Goal: Book appointment/travel/reservation

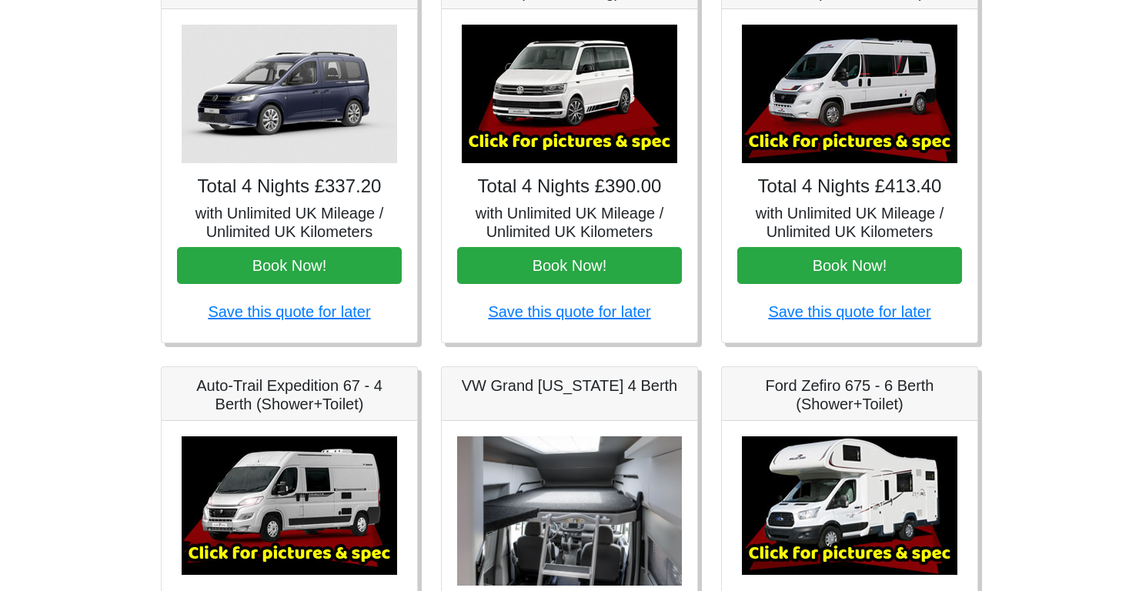
scroll to position [274, 0]
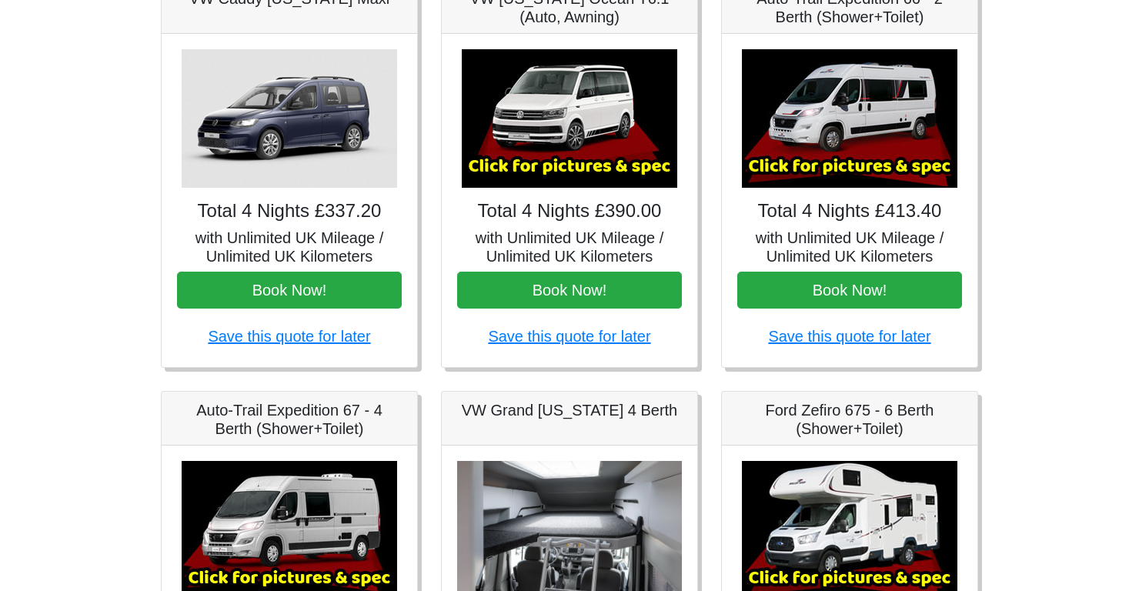
click at [204, 568] on img at bounding box center [290, 530] width 216 height 139
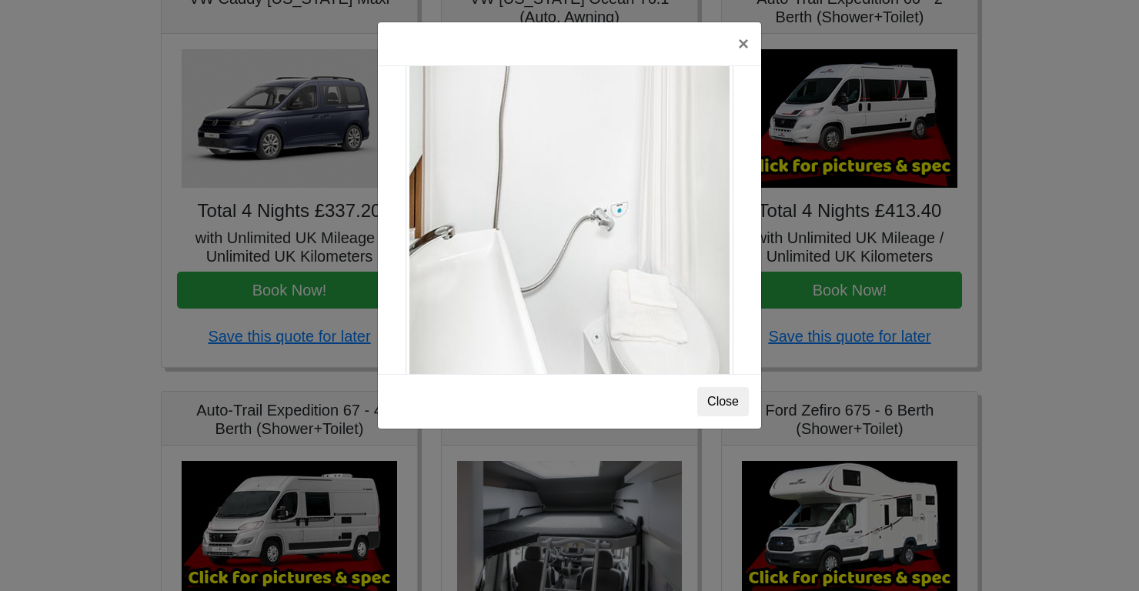
scroll to position [2117, 0]
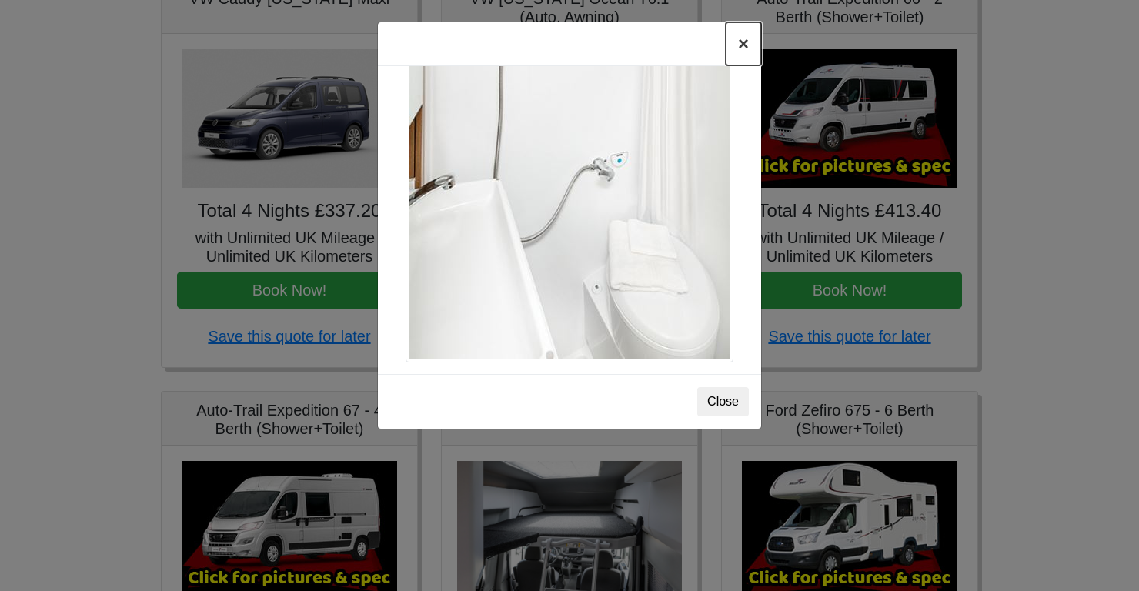
click at [740, 33] on button "×" at bounding box center [743, 43] width 35 height 43
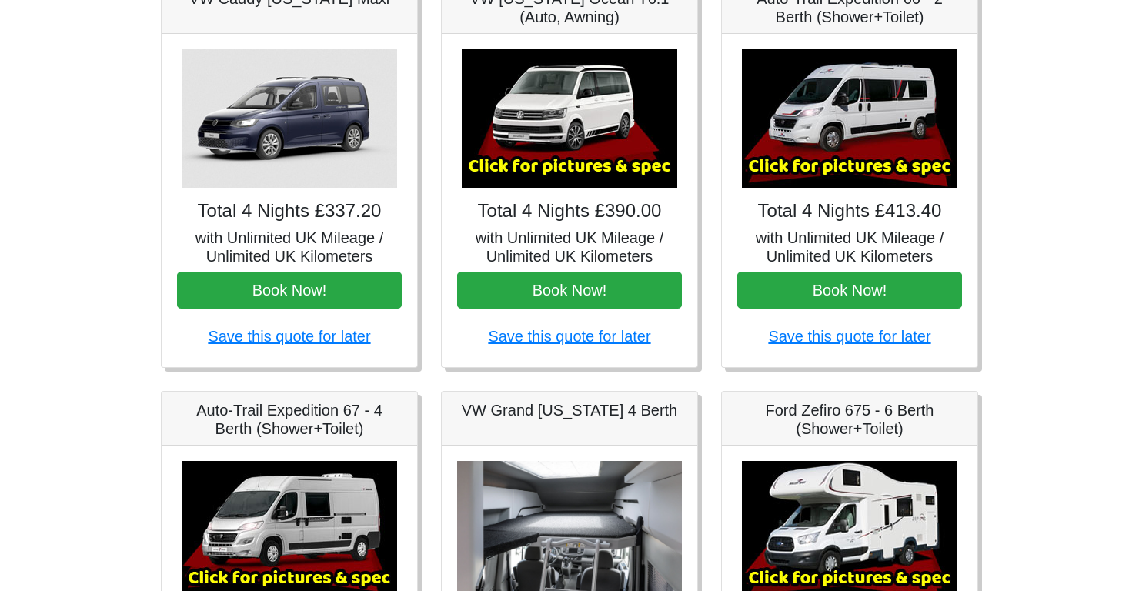
click at [239, 554] on img at bounding box center [290, 530] width 216 height 139
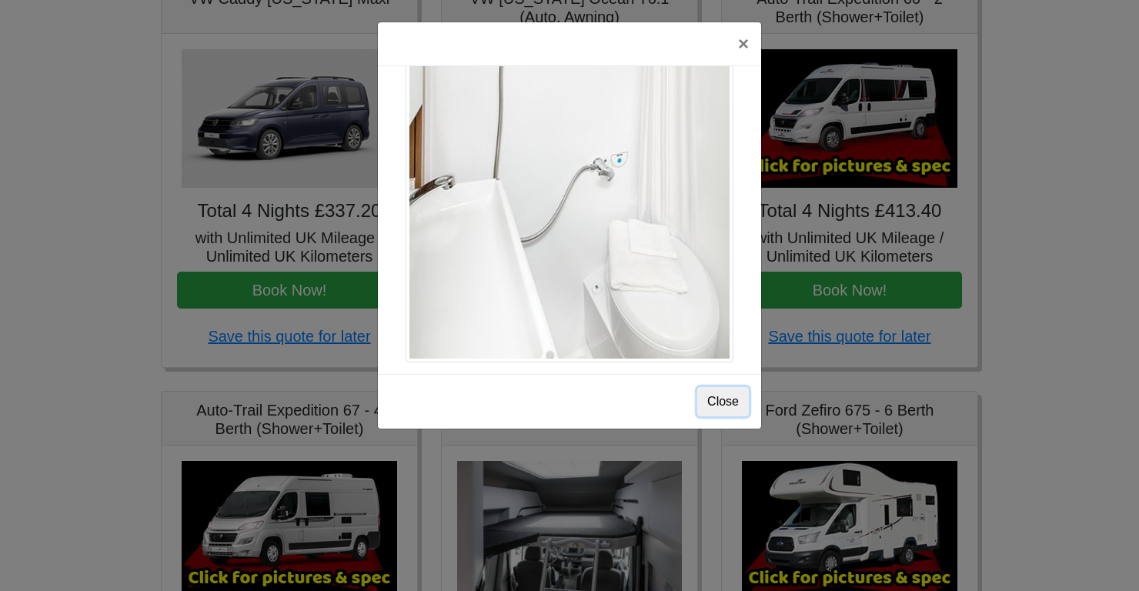
click at [720, 409] on button "Close" at bounding box center [723, 401] width 52 height 29
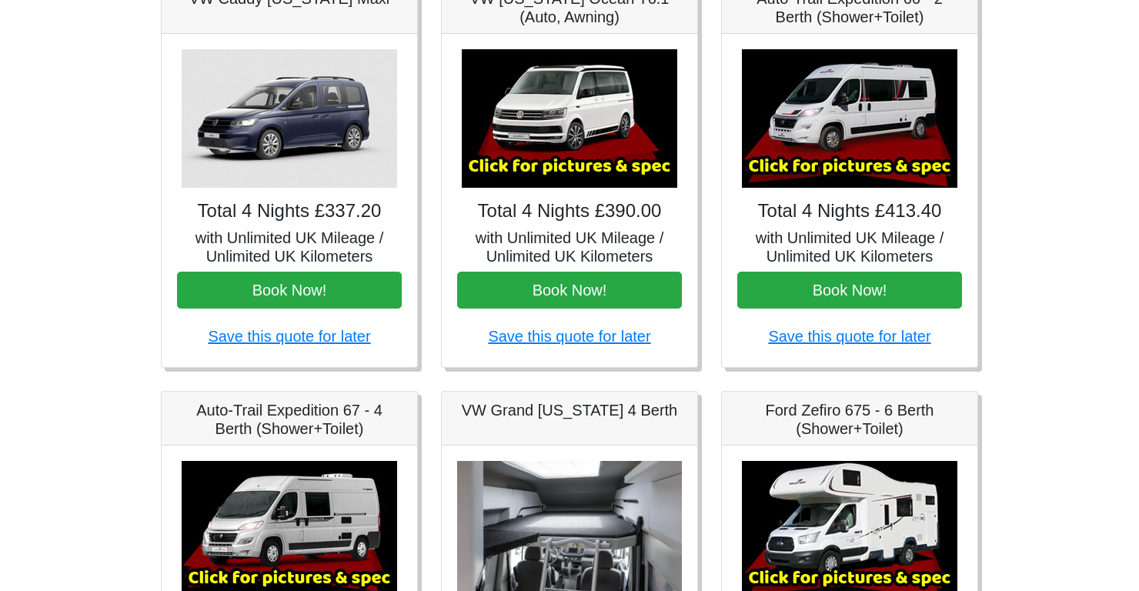
click at [818, 138] on img at bounding box center [850, 118] width 216 height 139
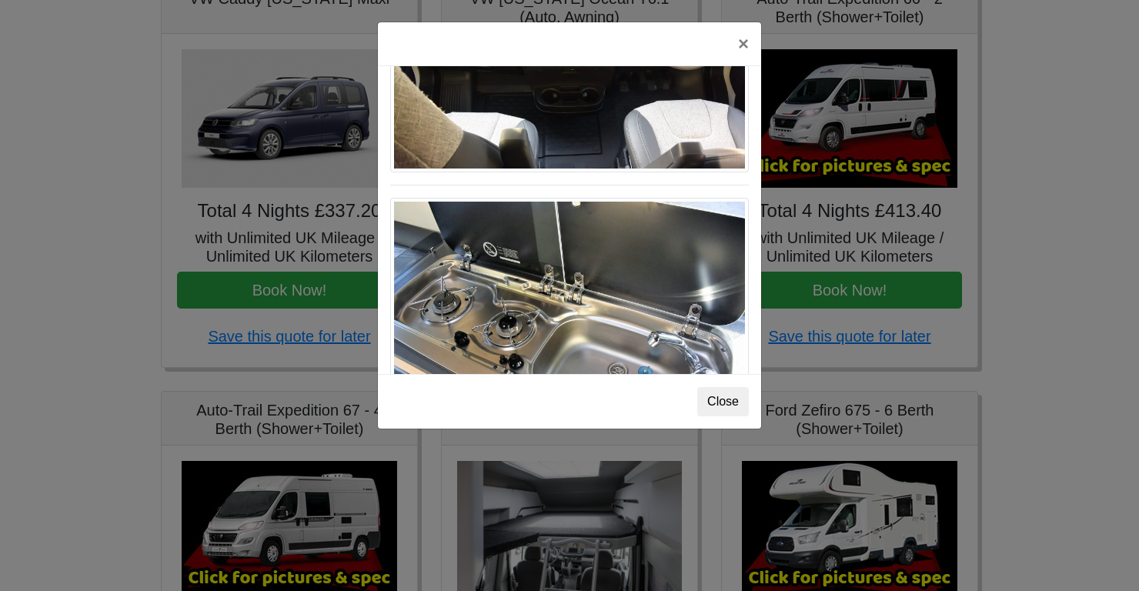
scroll to position [1635, 0]
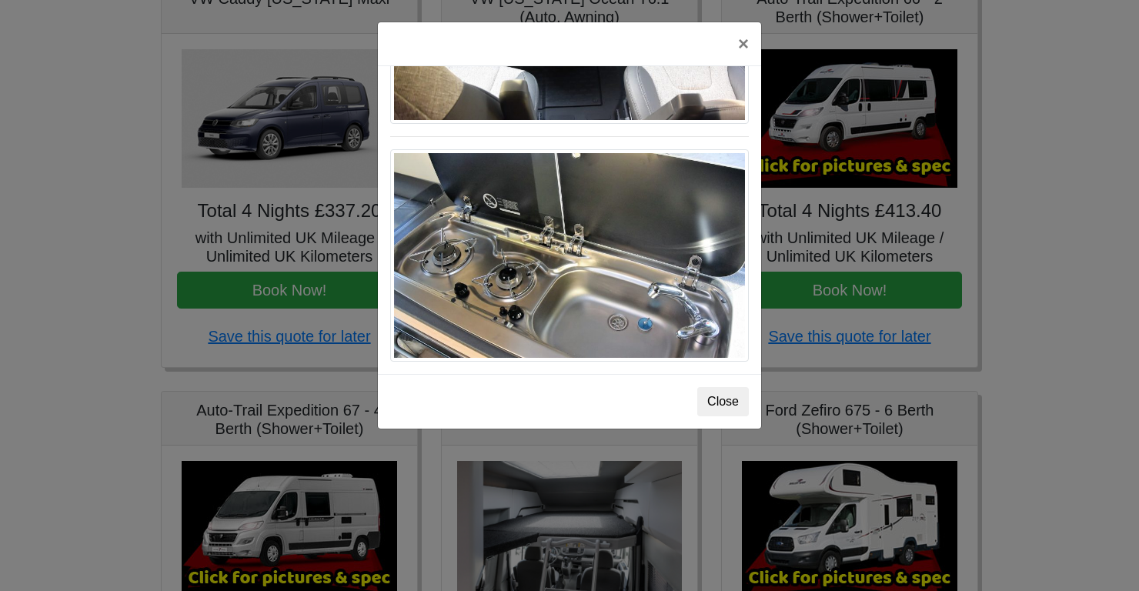
click at [246, 536] on div "× Fiat [PERSON_NAME] L 2 Spec TECHNICAL DATA Engine: Fiat Ducato 115bhp, 2 litr…" at bounding box center [569, 295] width 1139 height 591
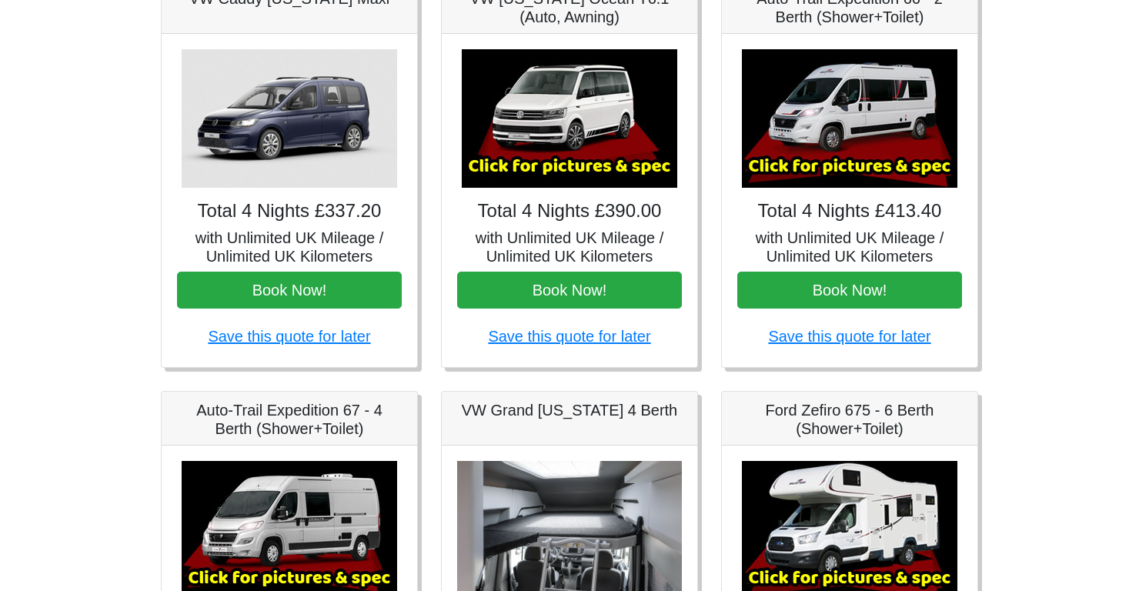
click at [266, 539] on img at bounding box center [290, 530] width 216 height 139
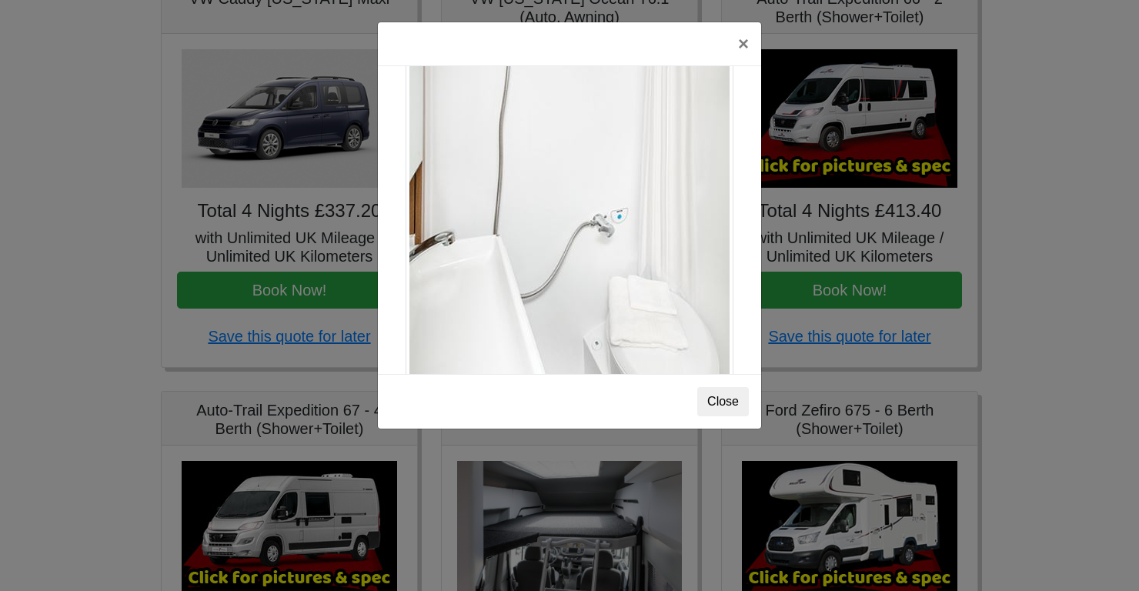
scroll to position [2117, 0]
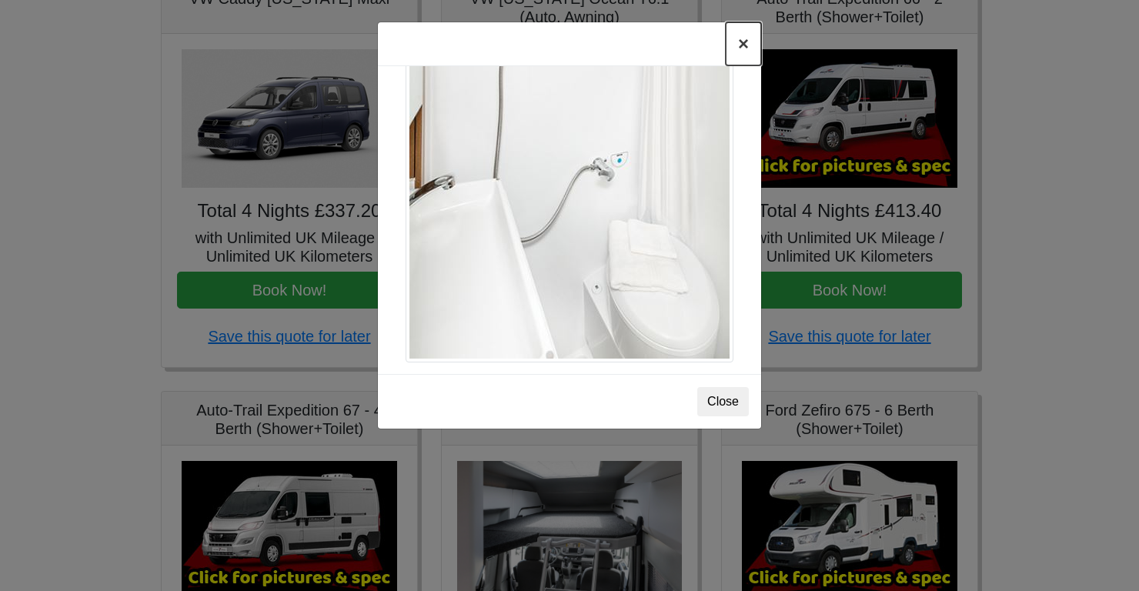
click at [742, 47] on button "×" at bounding box center [743, 43] width 35 height 43
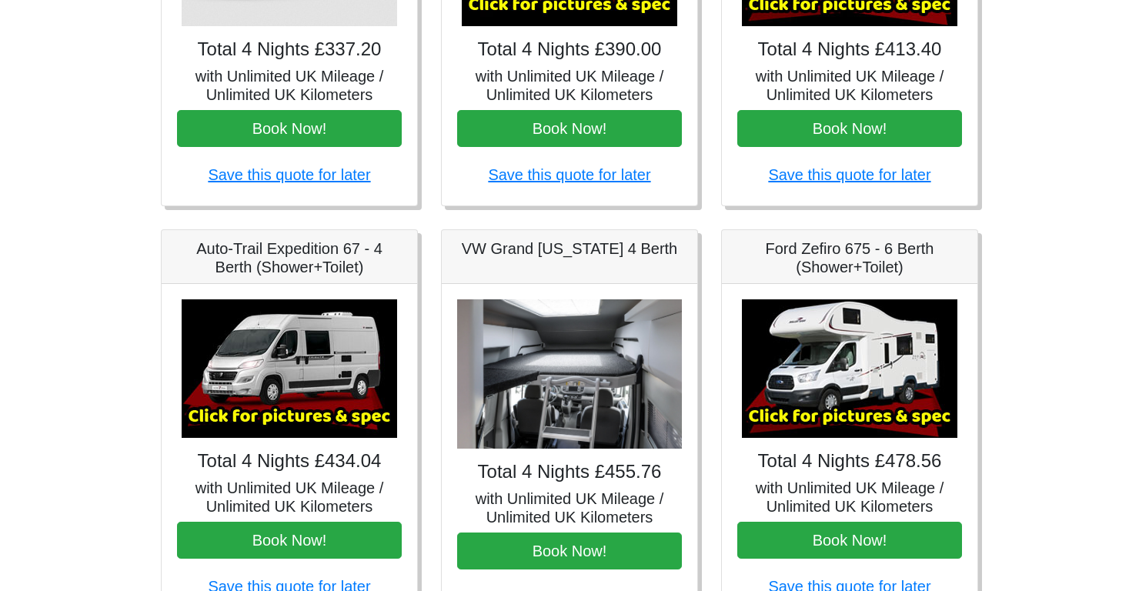
scroll to position [437, 0]
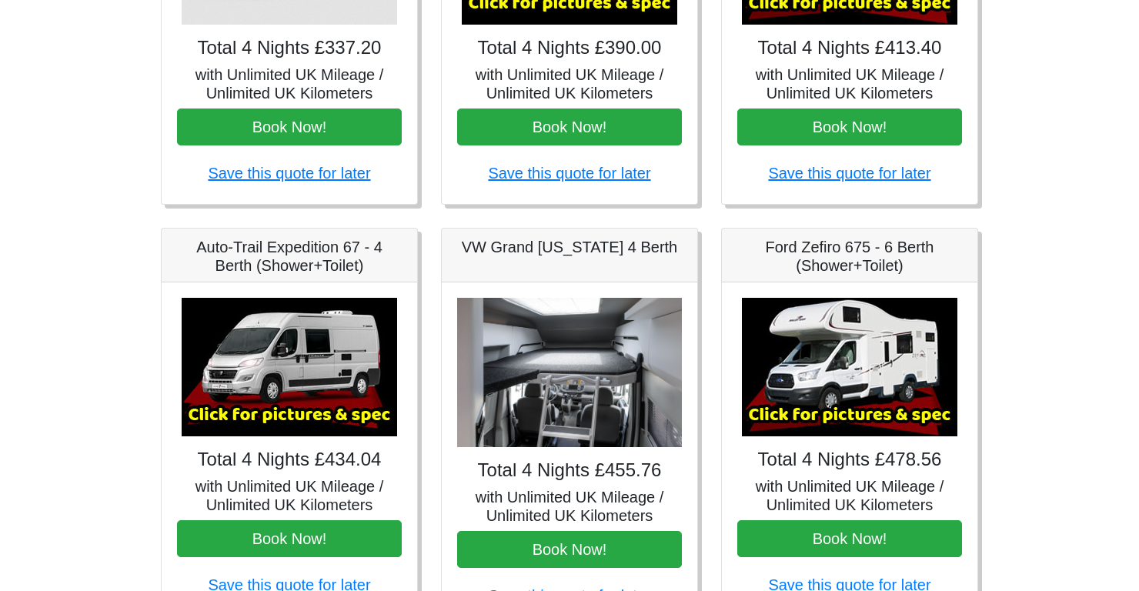
click at [517, 399] on img at bounding box center [569, 373] width 225 height 150
click at [523, 497] on h5 "with Unlimited UK Mileage / Unlimited UK Kilometers" at bounding box center [569, 506] width 225 height 37
click at [501, 590] on link "Save this quote for later" at bounding box center [569, 595] width 162 height 17
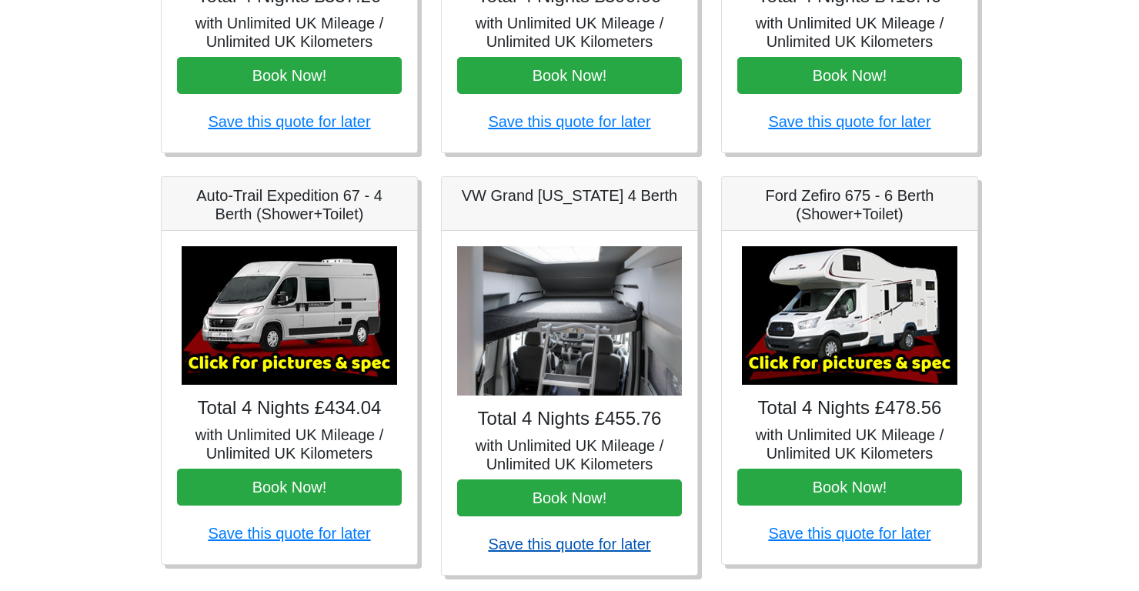
scroll to position [502, 0]
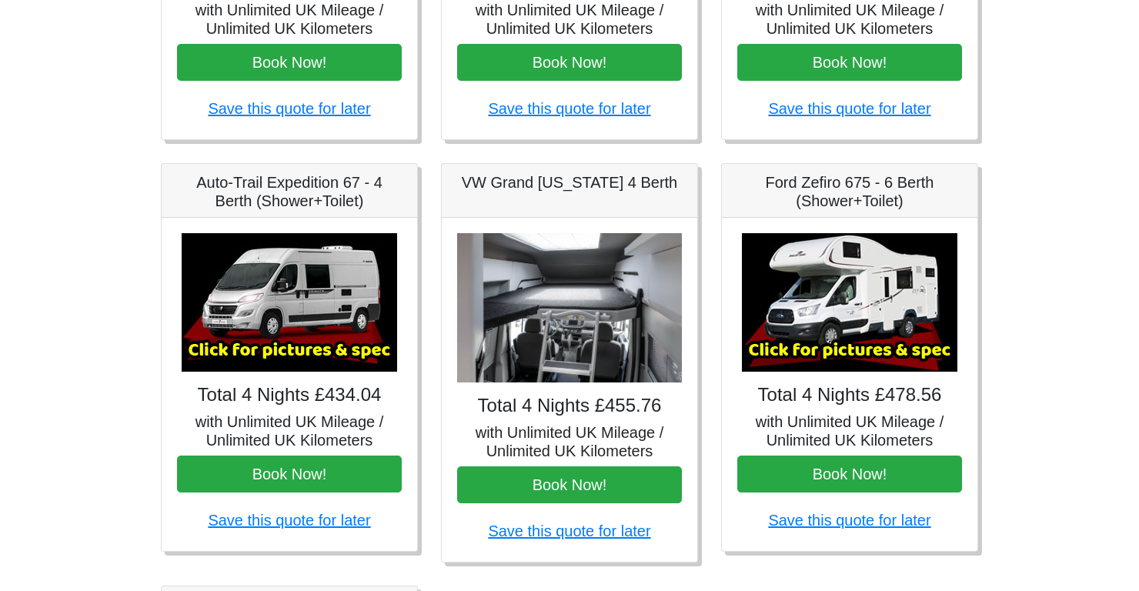
click at [536, 416] on h4 "Total 4 Nights £455.76" at bounding box center [569, 406] width 225 height 22
click at [516, 183] on h5 "VW Grand [US_STATE] 4 Berth" at bounding box center [569, 182] width 225 height 18
click at [243, 400] on h4 "Total 4 Nights £434.04" at bounding box center [289, 395] width 225 height 22
click at [242, 346] on img at bounding box center [290, 302] width 216 height 139
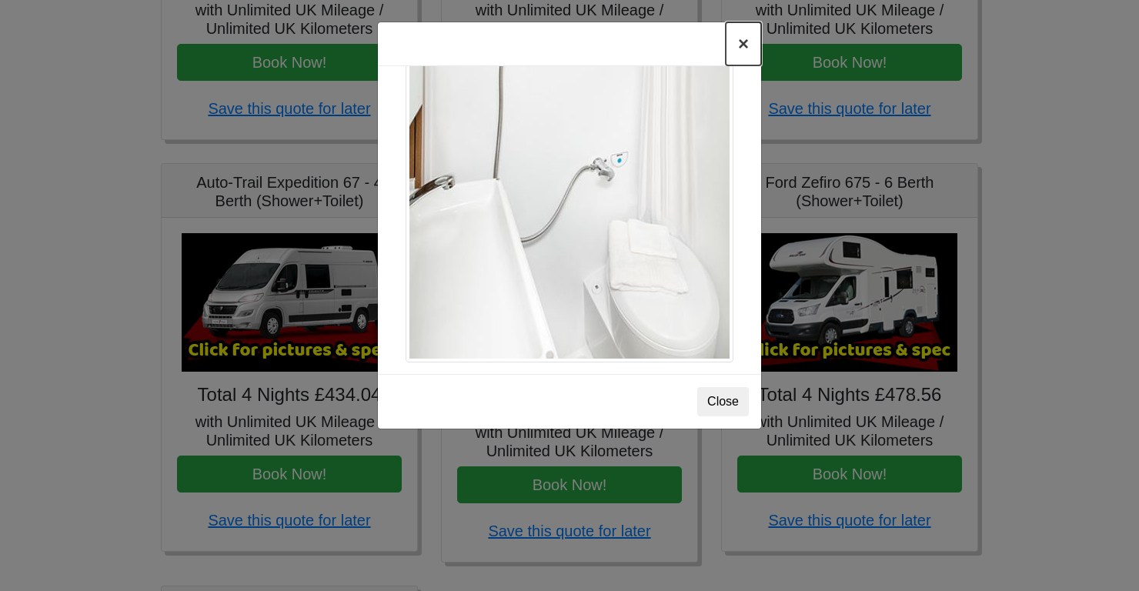
click at [740, 41] on button "×" at bounding box center [743, 43] width 35 height 43
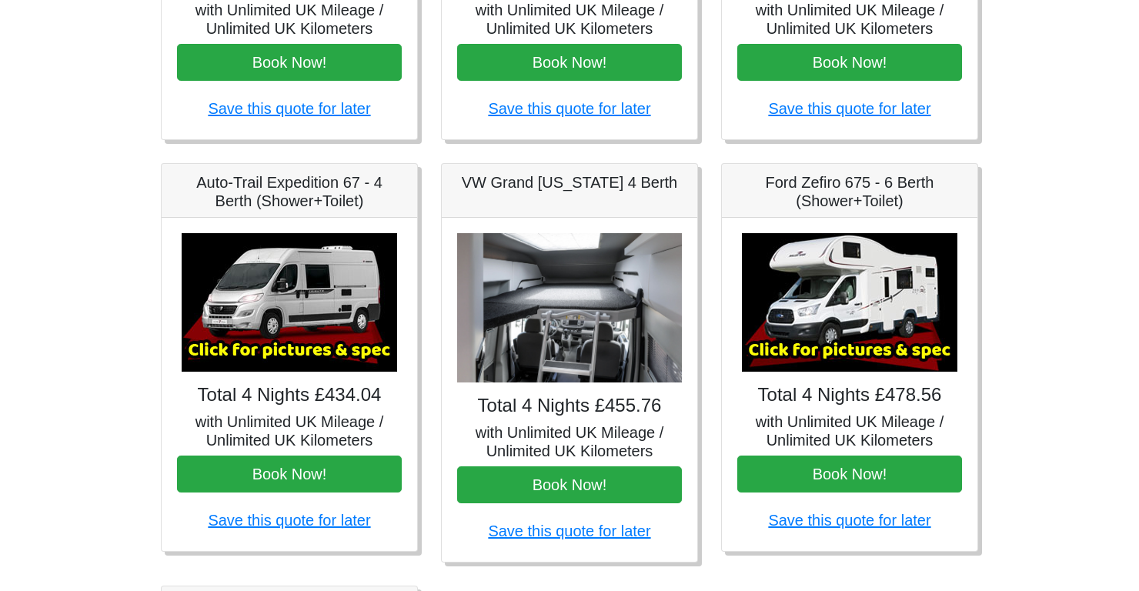
click at [543, 323] on img at bounding box center [569, 308] width 225 height 150
click at [492, 352] on img at bounding box center [569, 308] width 225 height 150
click at [489, 348] on img at bounding box center [569, 308] width 225 height 150
click at [489, 347] on img at bounding box center [569, 308] width 225 height 150
click at [773, 362] on img at bounding box center [850, 302] width 216 height 139
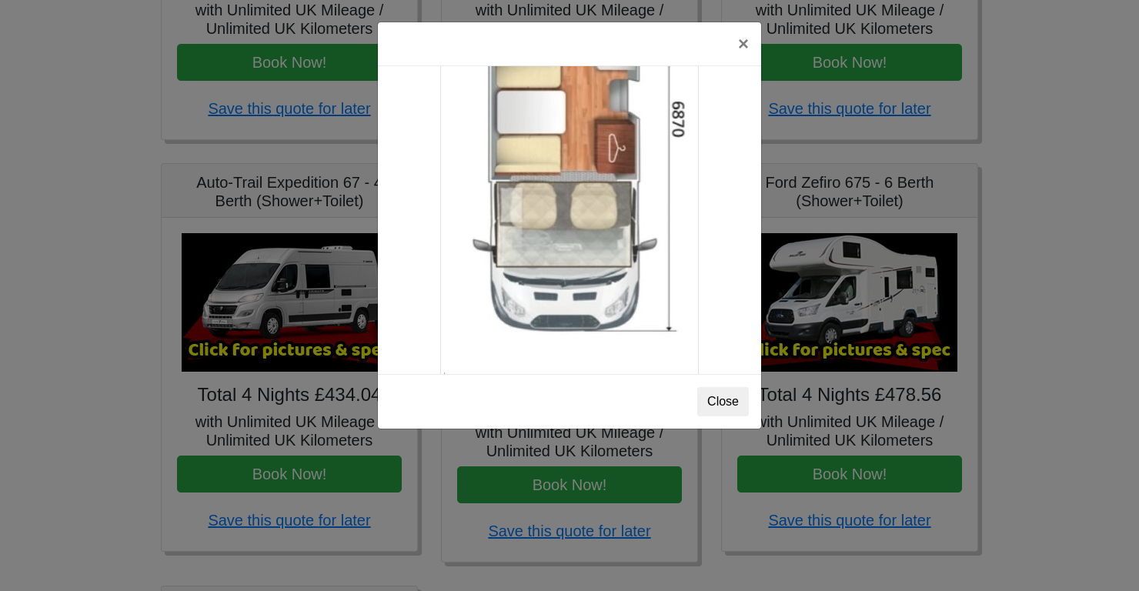
scroll to position [2730, 0]
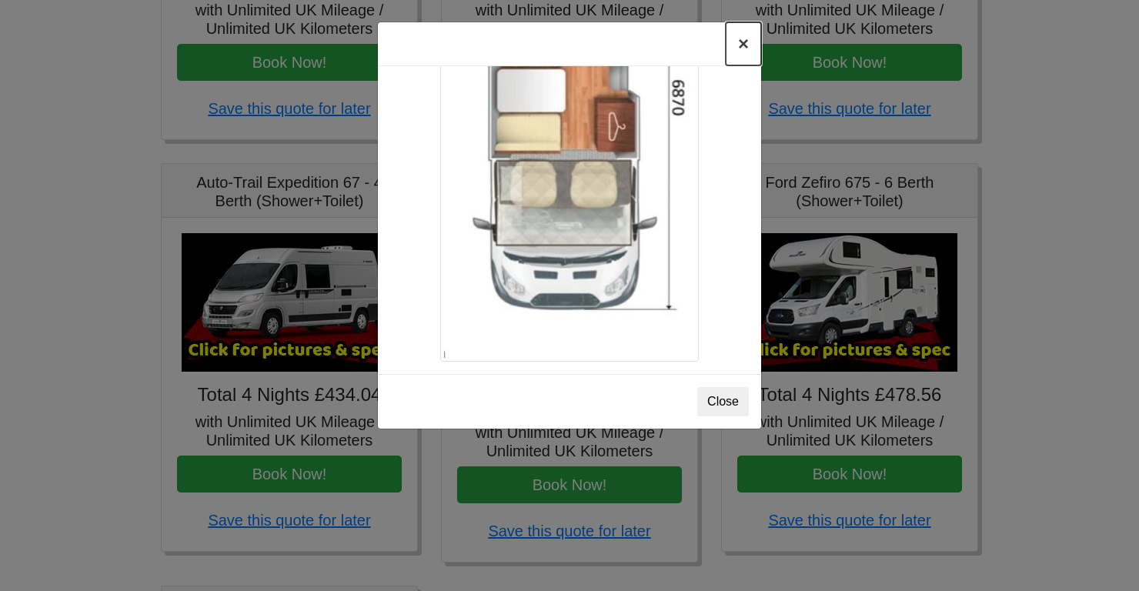
click at [739, 34] on button "×" at bounding box center [743, 43] width 35 height 43
